Goal: Task Accomplishment & Management: Manage account settings

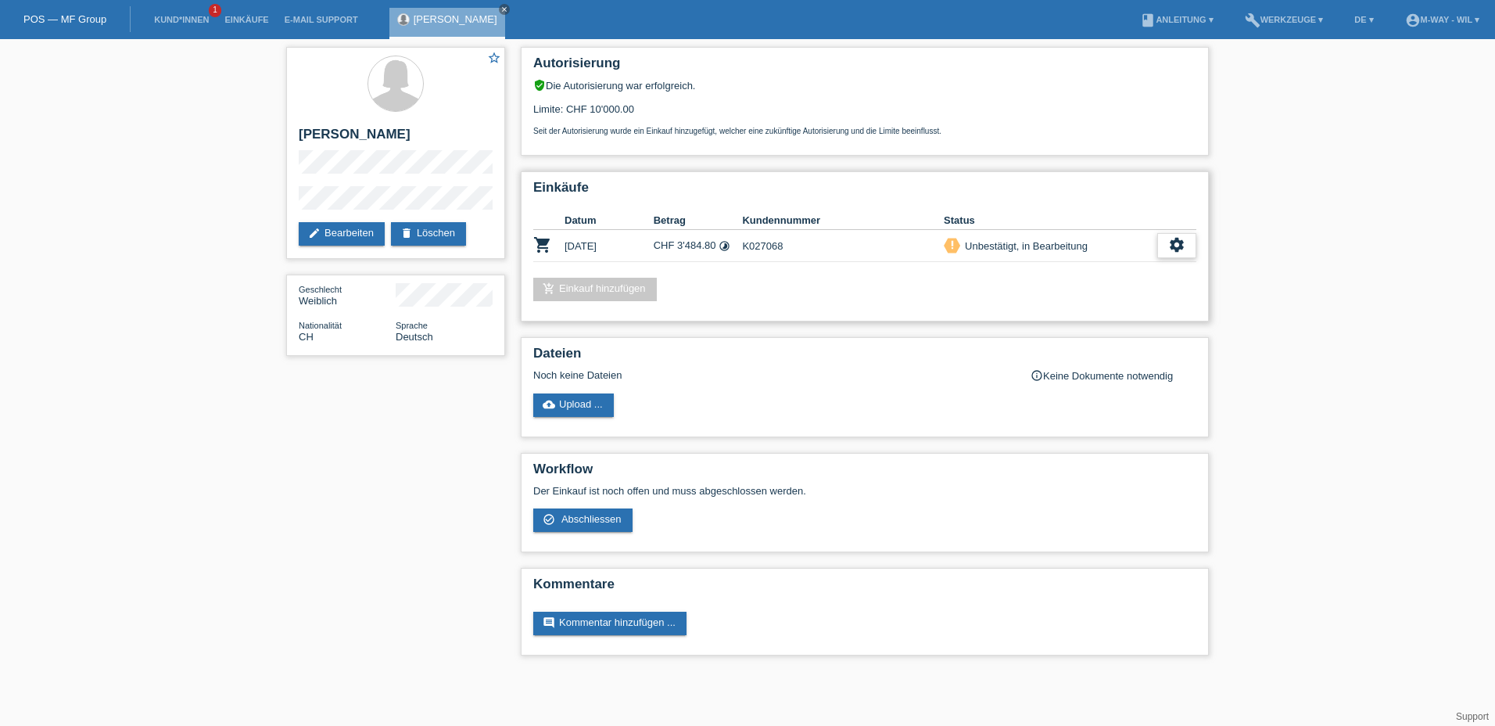
click at [1179, 246] on icon "settings" at bounding box center [1176, 244] width 17 height 17
click at [1050, 318] on span "Abschliessen" at bounding box center [1050, 316] width 65 height 19
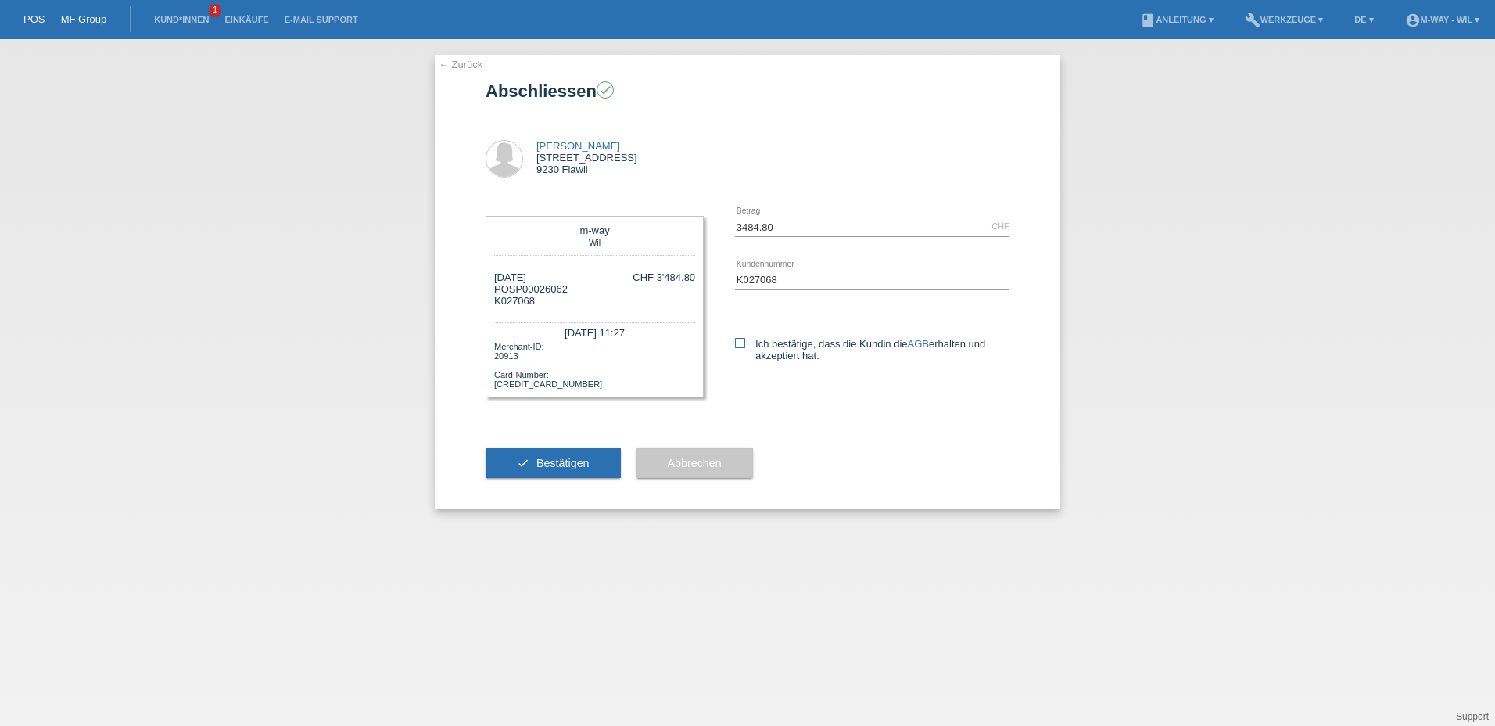
click at [740, 342] on icon at bounding box center [740, 343] width 10 height 10
click at [740, 342] on input "Ich bestätige, dass die Kundin die AGB erhalten und akzeptiert hat." at bounding box center [740, 343] width 10 height 10
checkbox input "true"
click at [563, 461] on span "Bestätigen" at bounding box center [562, 463] width 53 height 13
